Goal: Check status: Check status

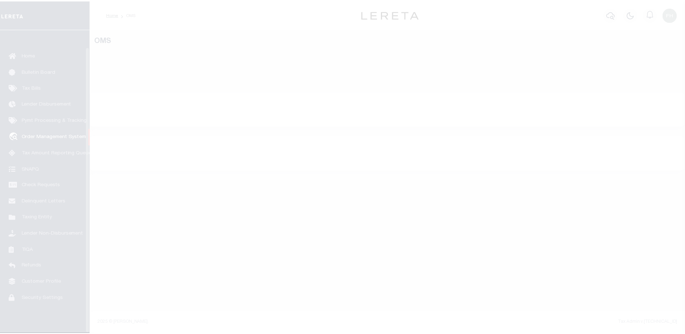
scroll to position [18, 0]
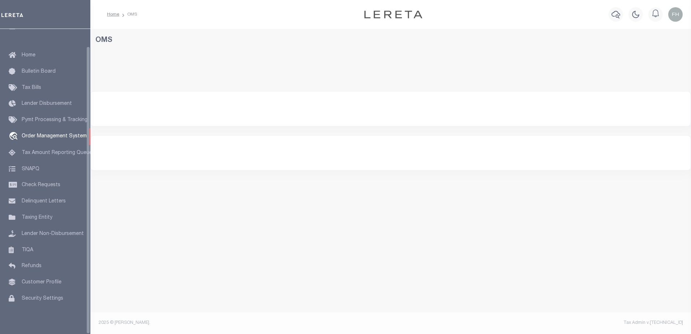
select select "200"
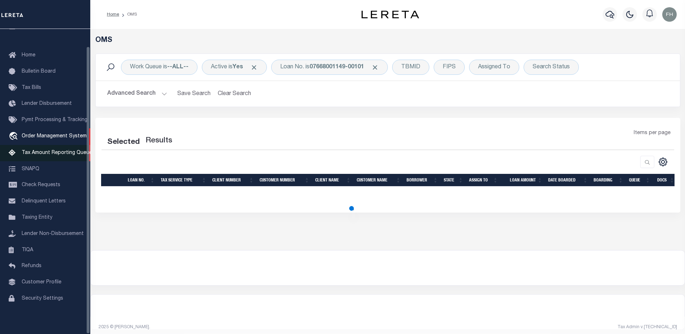
select select "200"
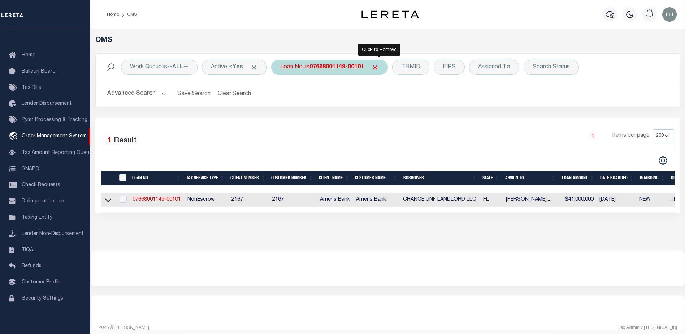
click at [379, 69] on span "Click to Remove" at bounding box center [375, 68] width 8 height 8
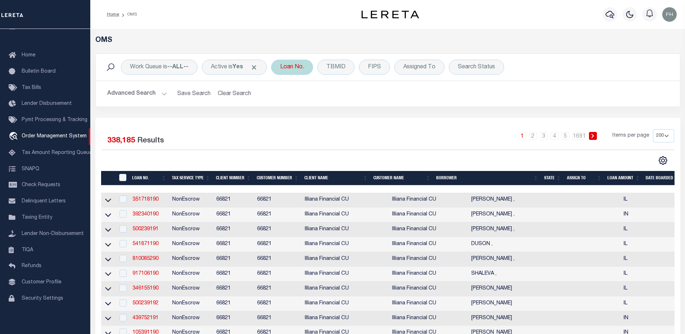
click at [300, 69] on div "Loan No." at bounding box center [292, 67] width 42 height 15
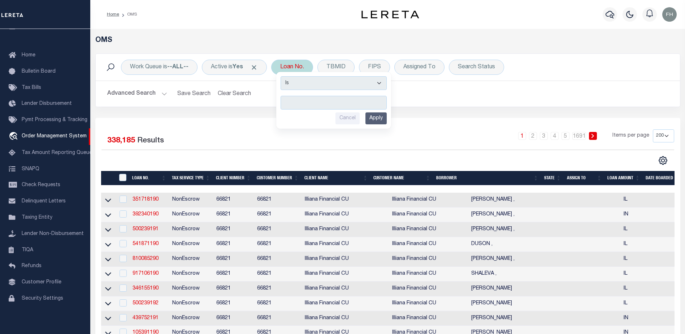
click at [313, 105] on input "text" at bounding box center [334, 103] width 106 height 14
type input "10027779"
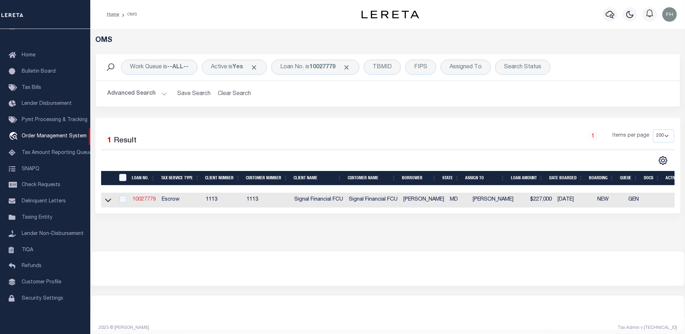
click at [145, 200] on link "10027779" at bounding box center [144, 199] width 23 height 5
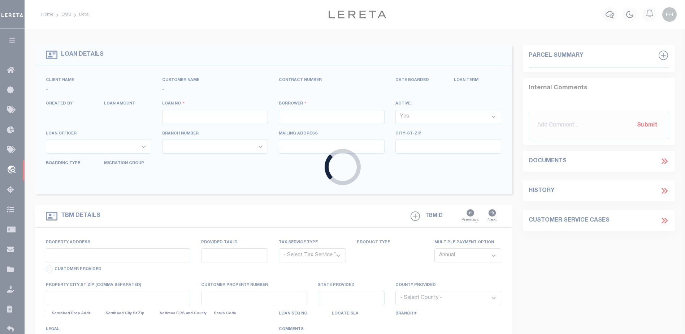
type input "10027779"
type input "[PERSON_NAME]"
select select
select select "10"
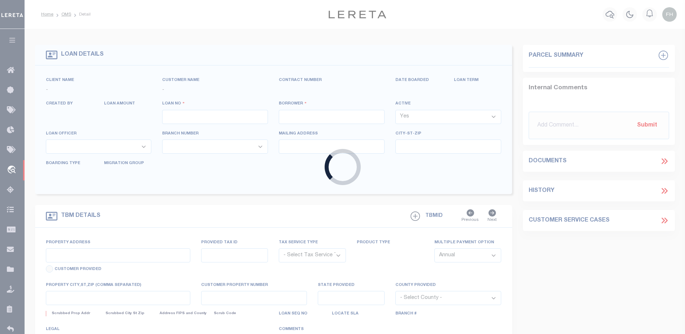
select select "Escrow"
select select "2140"
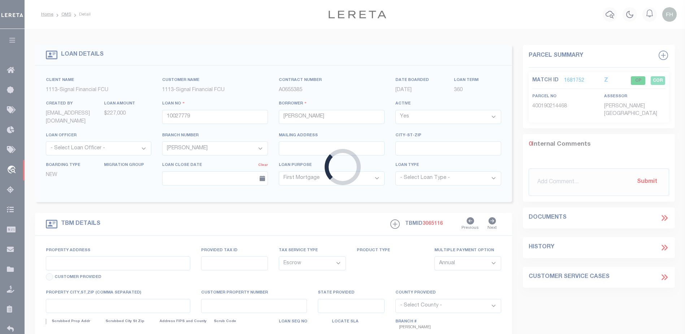
type input "[STREET_ADDRESS]"
type input "[PHONE_NUMBER]"
type input "Severn MD 21144"
type input "10027779"
type input "MD"
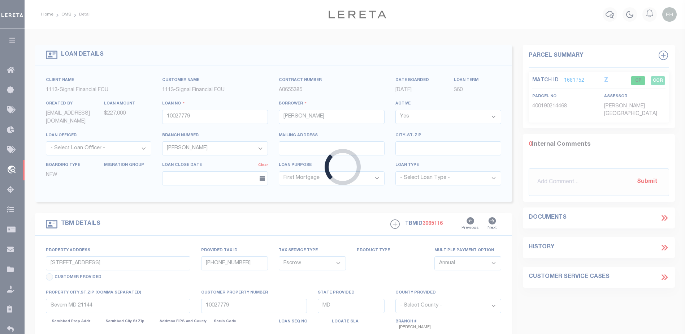
select select
type textarea "UNIT 55, [PERSON_NAME] [PERSON_NAME] CONDOMINIUM"
